Goal: Task Accomplishment & Management: Manage account settings

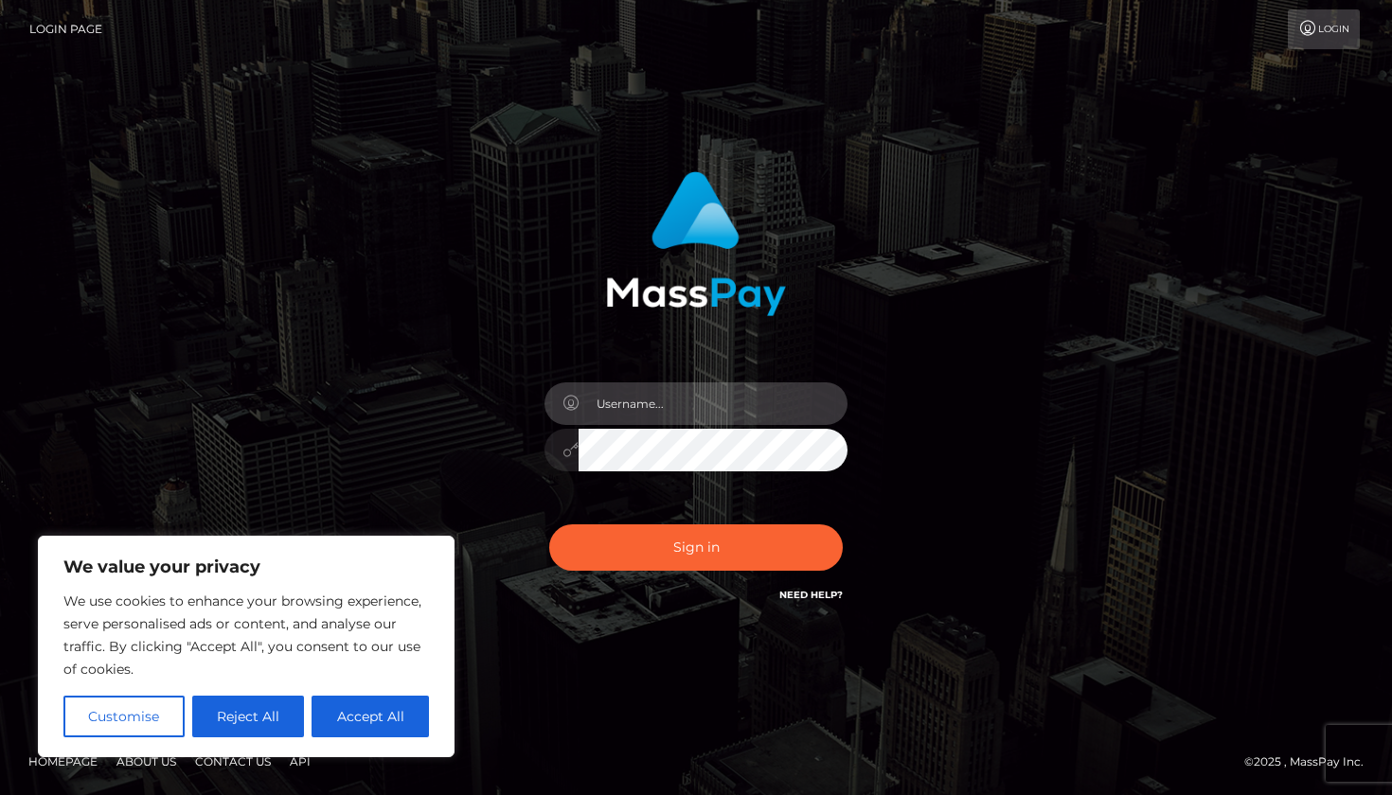
type input "[EMAIL_ADDRESS][DOMAIN_NAME]"
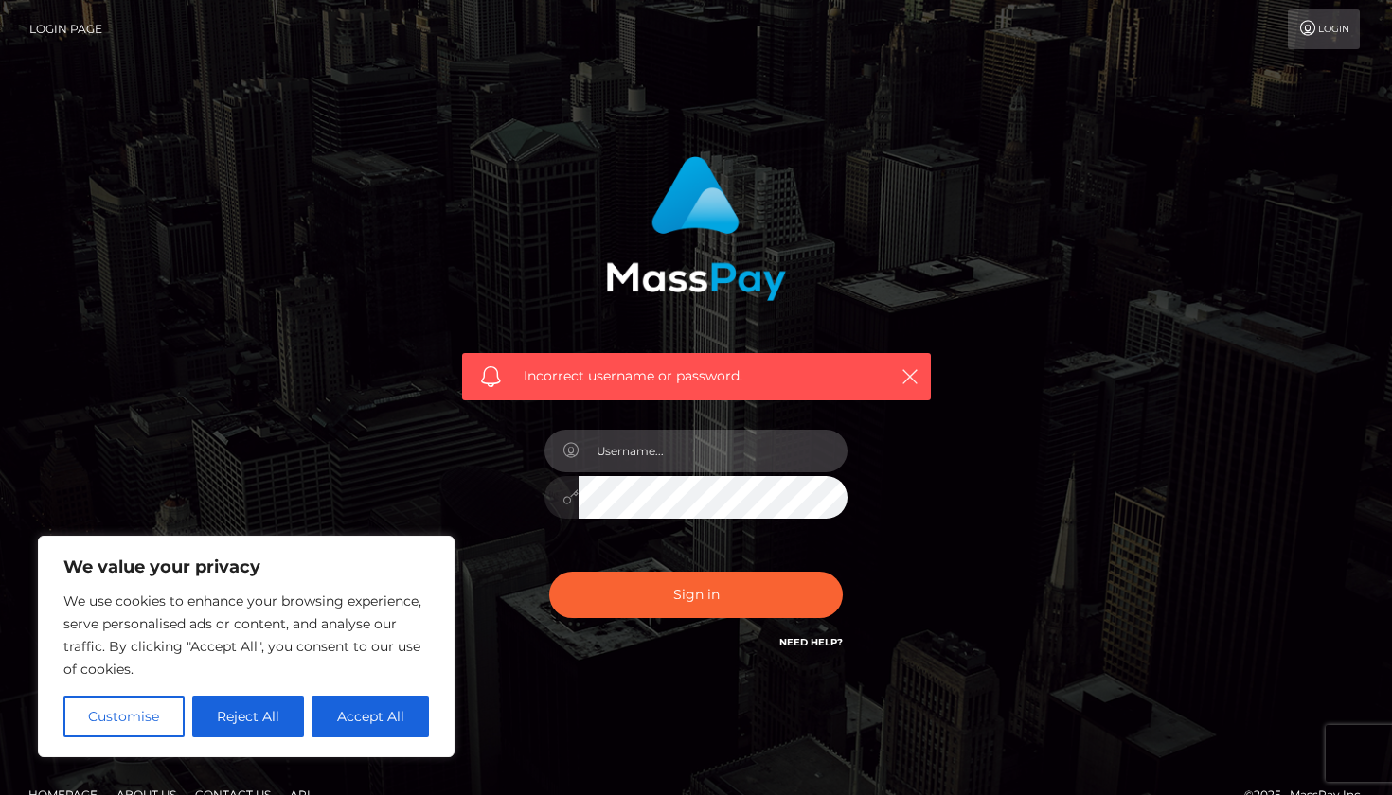
type input "[EMAIL_ADDRESS][DOMAIN_NAME]"
click at [995, 485] on div "Incorrect username or password." at bounding box center [695, 414] width 1079 height 544
click at [811, 456] on body "We value your privacy We use cookies to enhance your browsing experience, serve…" at bounding box center [696, 414] width 1392 height 828
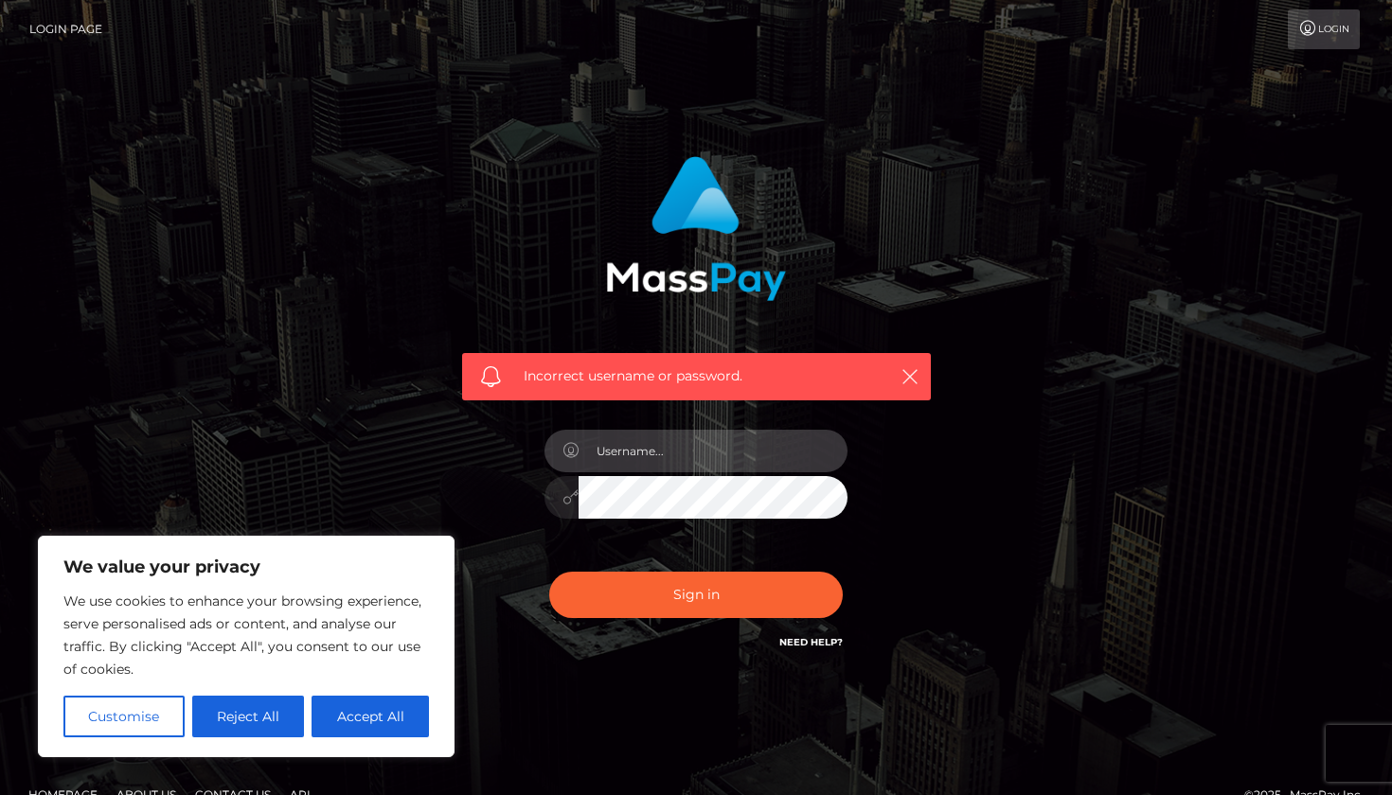
click at [909, 177] on div "Incorrect username or password." at bounding box center [696, 271] width 497 height 258
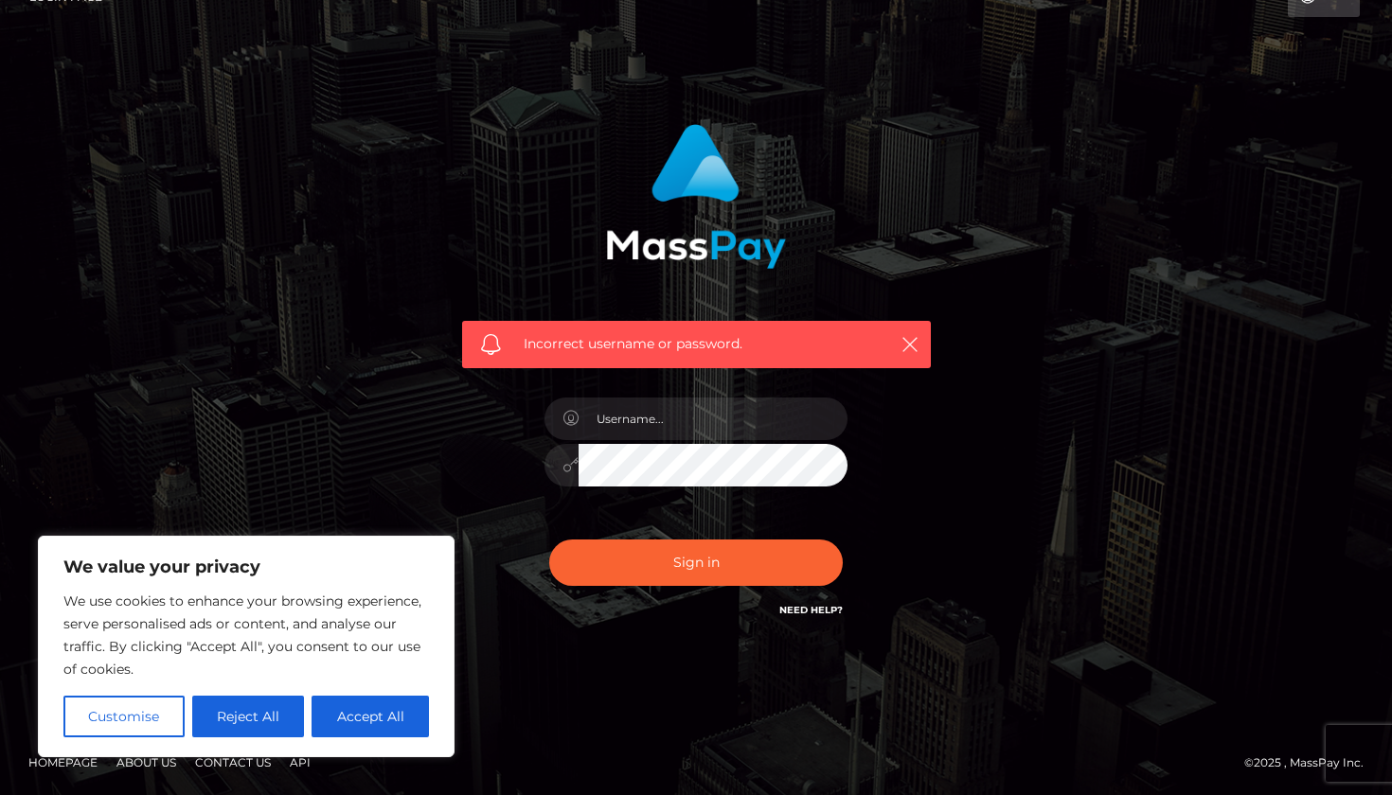
scroll to position [31, 0]
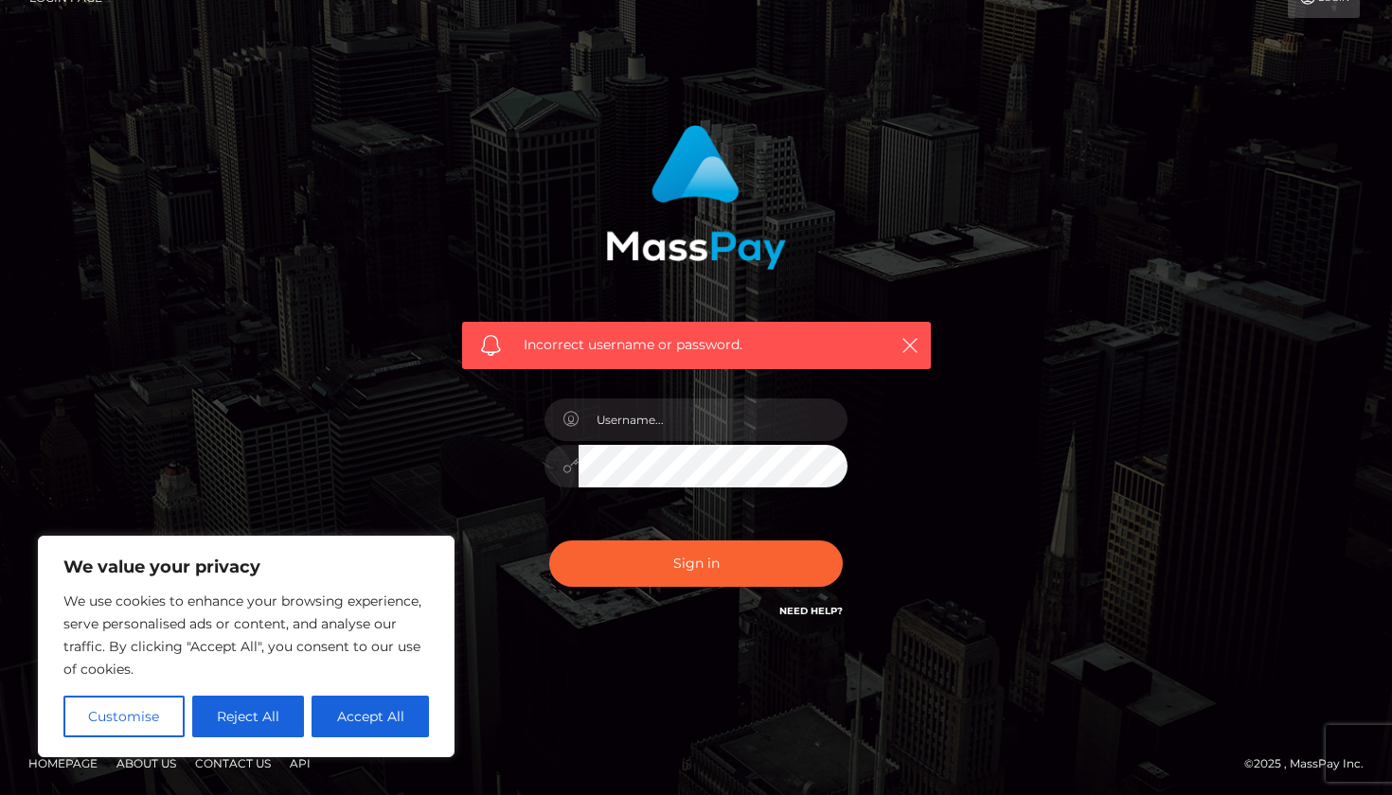
click at [823, 605] on link "Need Help?" at bounding box center [810, 611] width 63 height 12
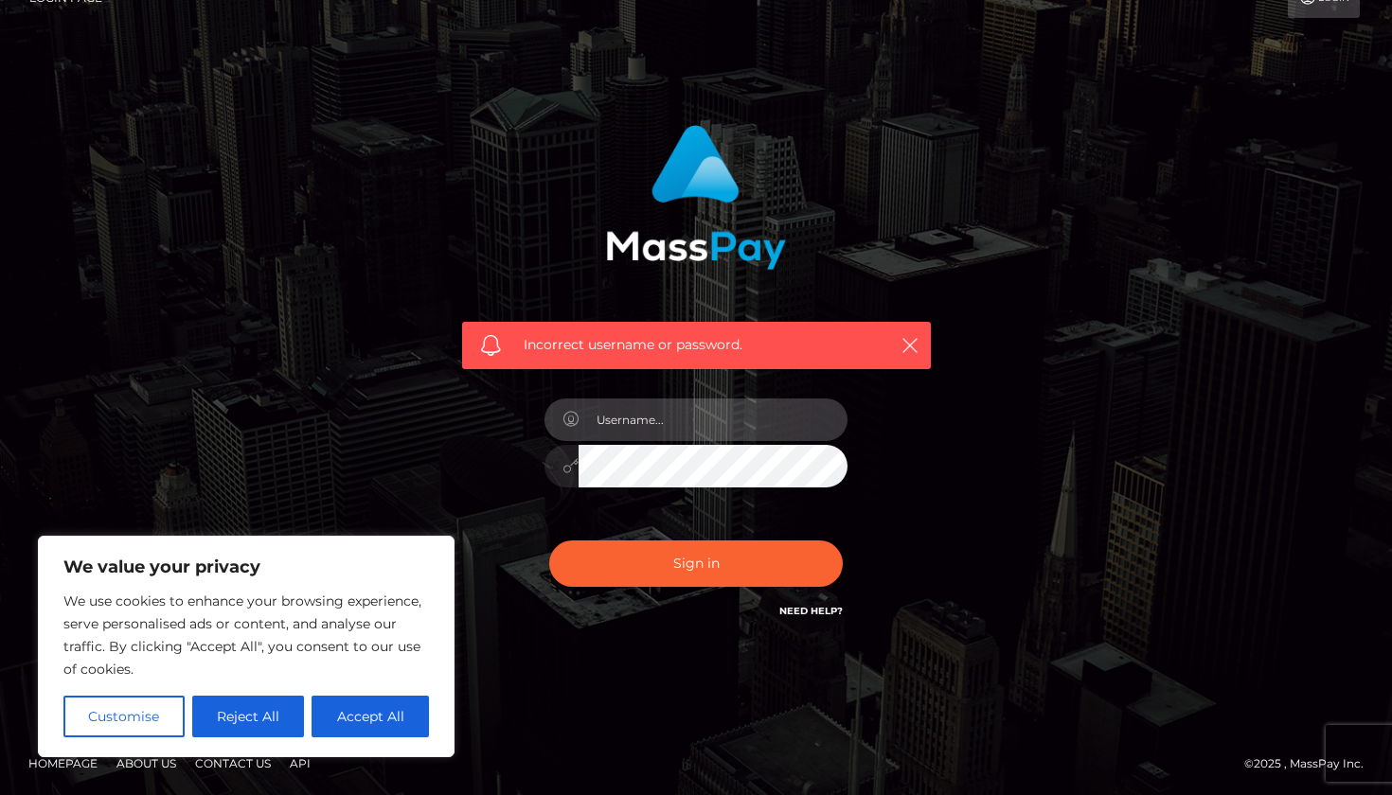
click at [738, 410] on input "text" at bounding box center [712, 420] width 269 height 43
click at [754, 426] on input "text" at bounding box center [712, 420] width 269 height 43
type input "[EMAIL_ADDRESS][DOMAIN_NAME]"
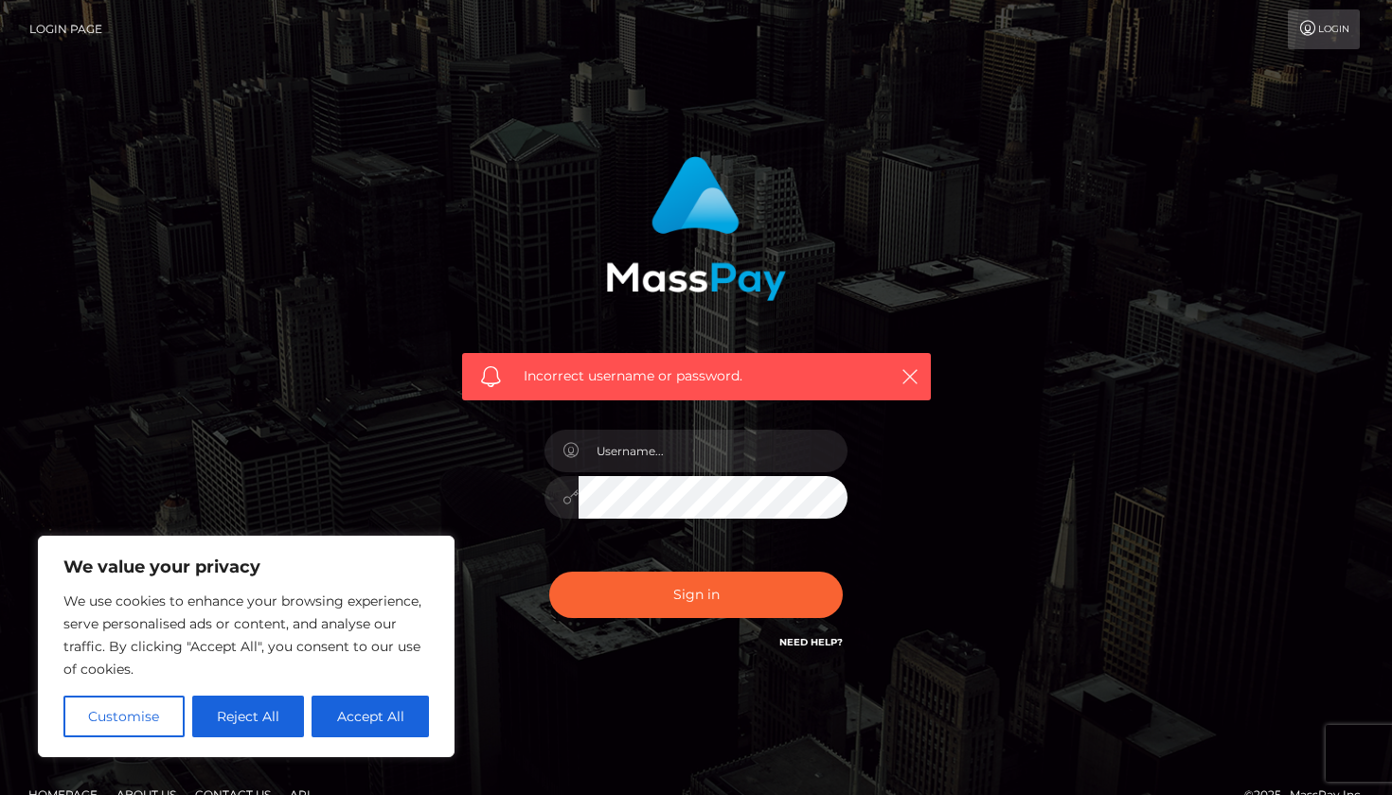
click at [935, 497] on div "Incorrect username or password." at bounding box center [696, 404] width 497 height 525
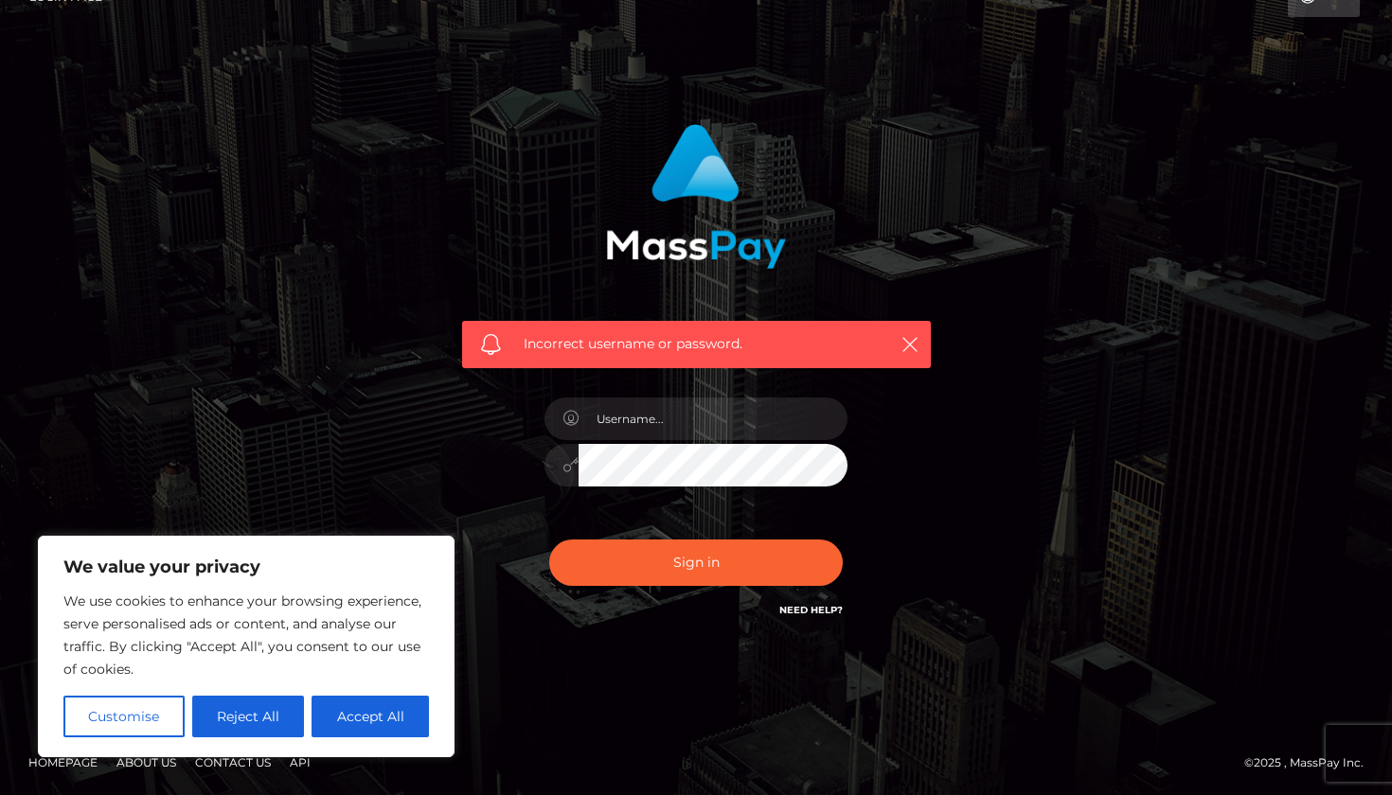
scroll to position [31, 0]
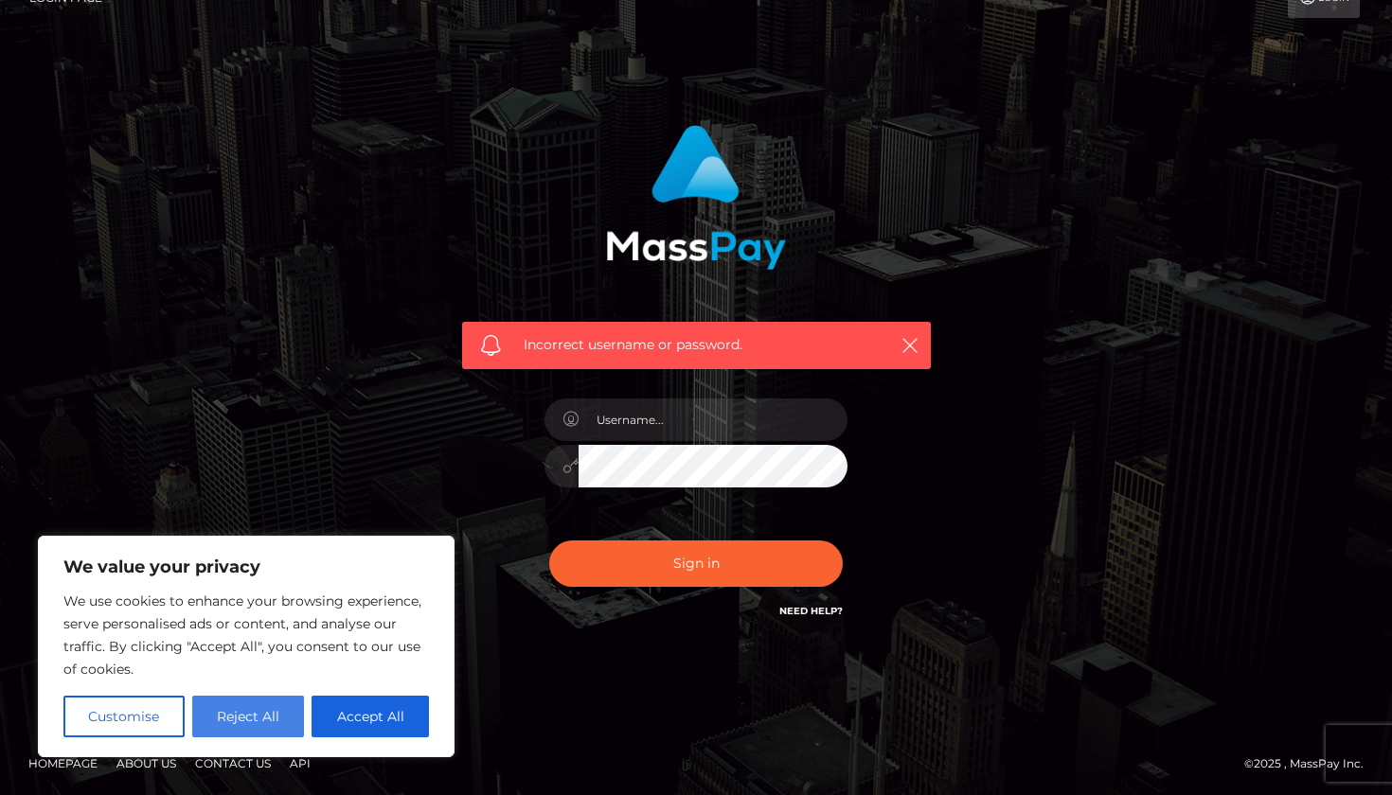
click at [252, 713] on button "Reject All" at bounding box center [248, 717] width 113 height 42
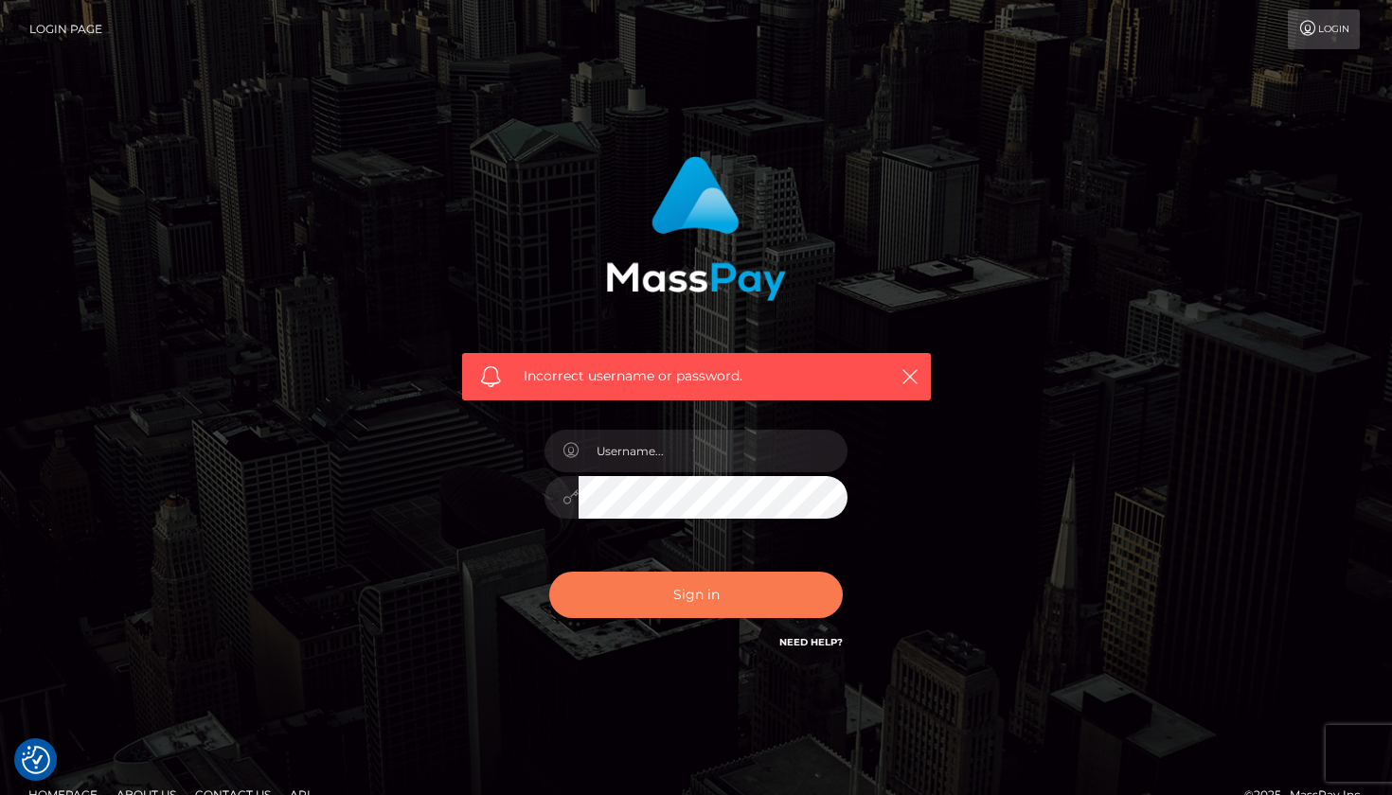
scroll to position [0, 0]
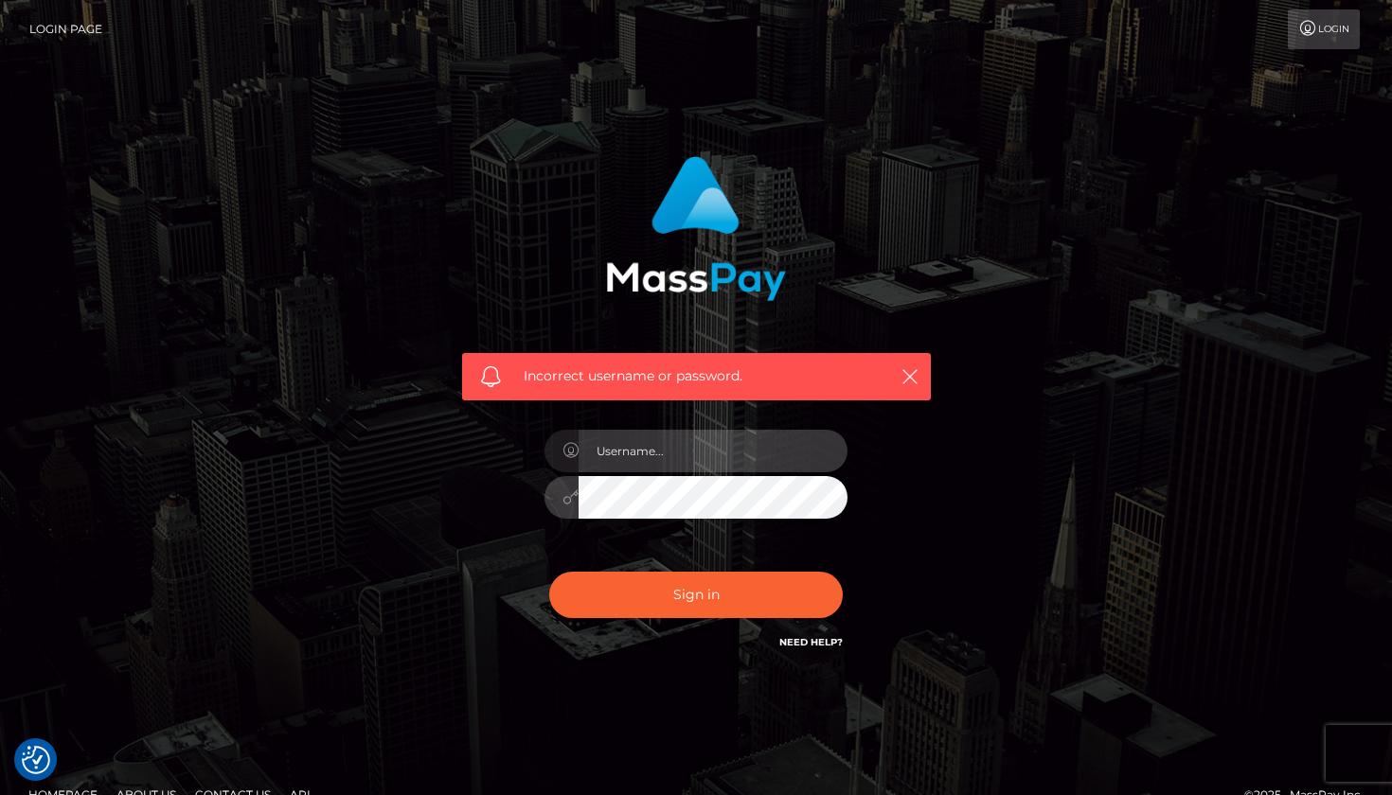
type input "[EMAIL_ADDRESS][DOMAIN_NAME]"
type input "i"
click at [355, 525] on div "Incorrect username or password." at bounding box center [695, 414] width 1079 height 544
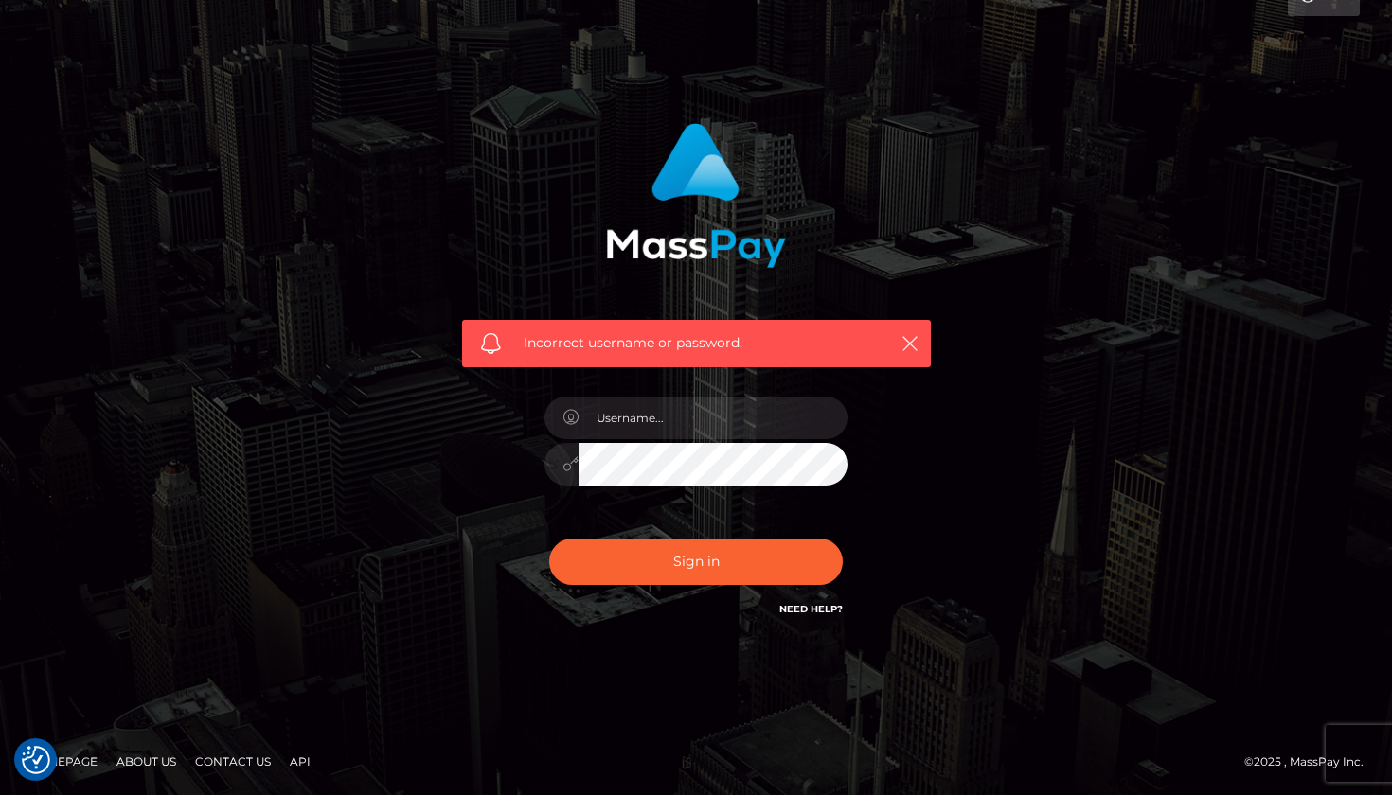
scroll to position [31, 0]
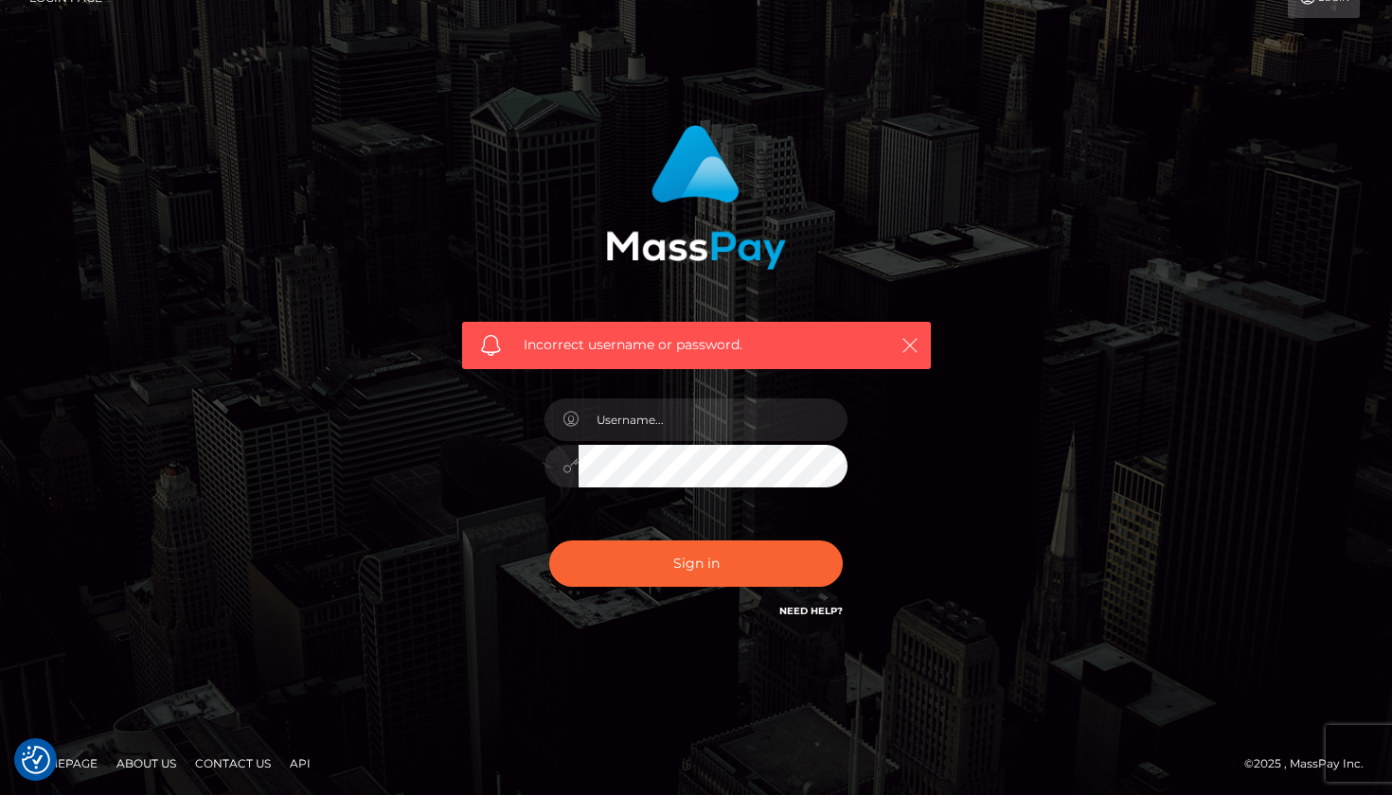
click at [912, 345] on icon "button" at bounding box center [909, 345] width 19 height 19
click at [908, 345] on icon "button" at bounding box center [909, 345] width 19 height 19
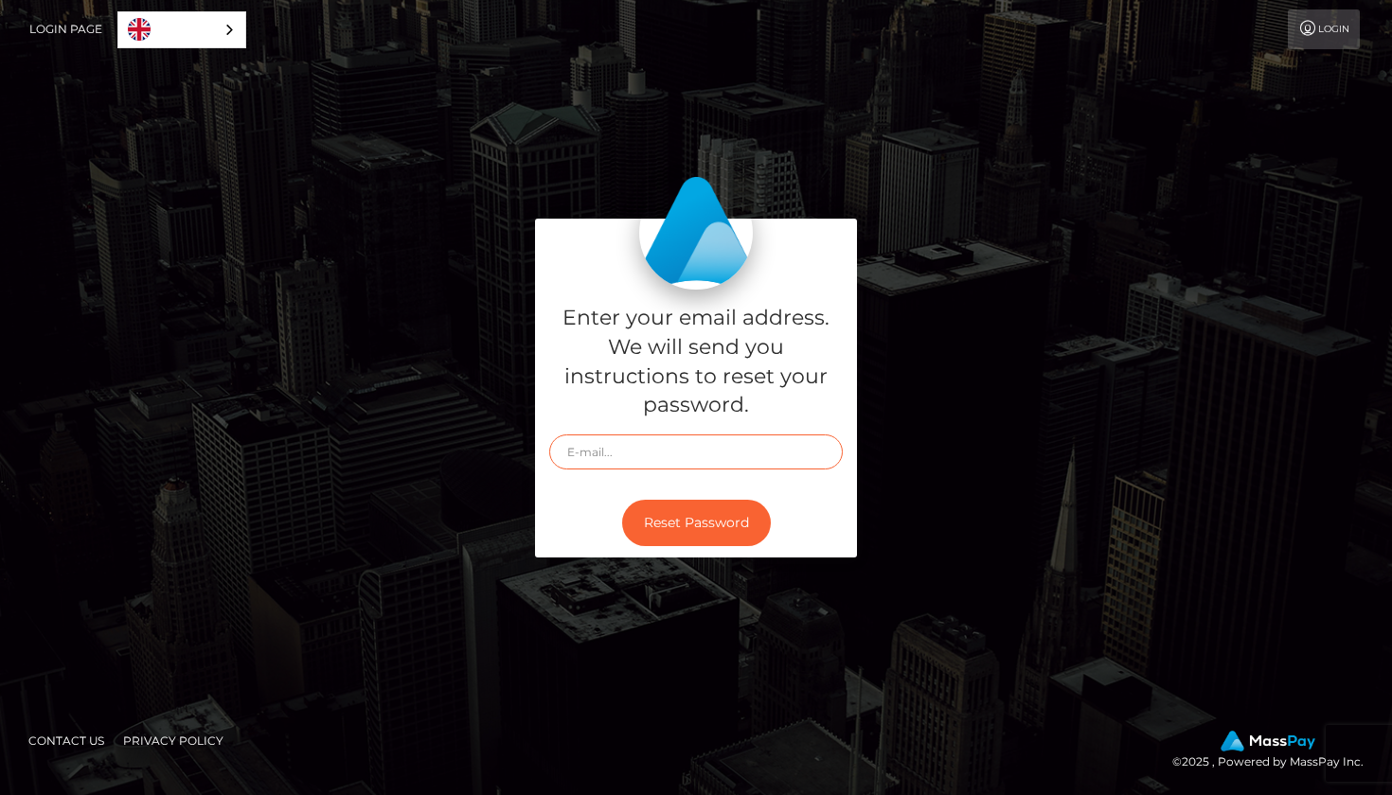
type input "[EMAIL_ADDRESS][DOMAIN_NAME]"
click at [662, 515] on button "Reset Password" at bounding box center [696, 523] width 149 height 46
